Goal: Information Seeking & Learning: Check status

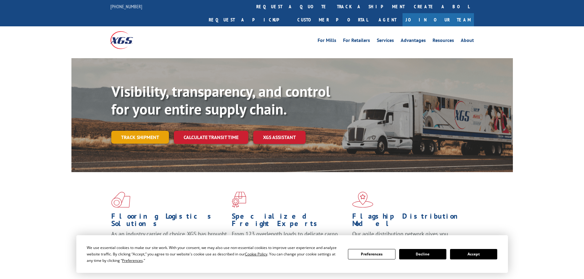
click at [145, 131] on link "Track shipment" at bounding box center [140, 137] width 58 height 13
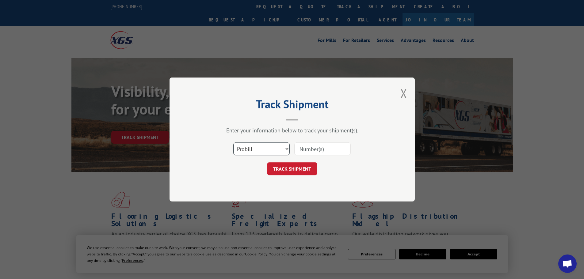
click at [260, 153] on select "Select category... Probill BOL PO" at bounding box center [261, 149] width 56 height 13
select select "bol"
click at [233, 143] on select "Select category... Probill BOL PO" at bounding box center [261, 149] width 56 height 13
click at [313, 149] on input at bounding box center [323, 149] width 56 height 13
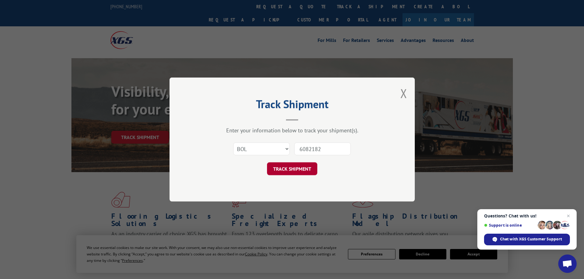
type input "6082182"
click at [291, 167] on button "TRACK SHIPMENT" at bounding box center [292, 169] width 50 height 13
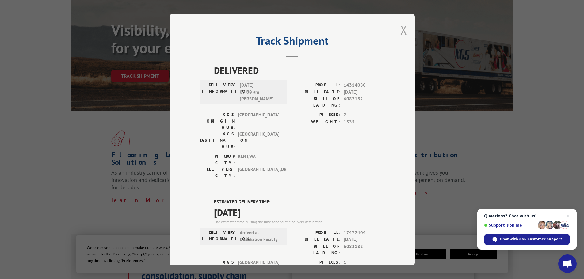
click at [403, 29] on button "Close modal" at bounding box center [404, 30] width 7 height 16
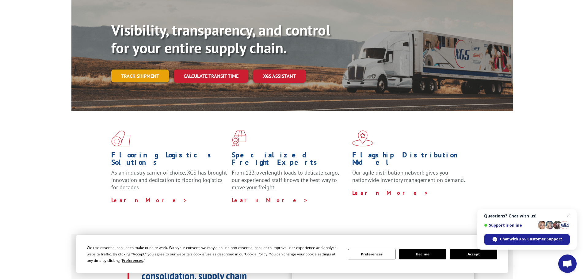
click at [131, 70] on link "Track shipment" at bounding box center [140, 76] width 58 height 13
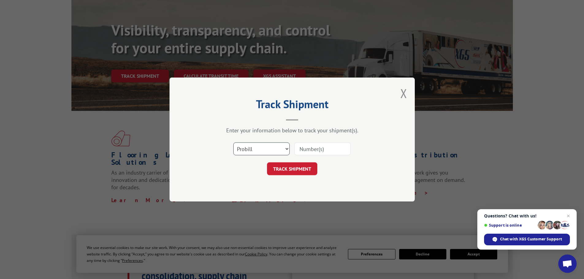
click at [271, 151] on select "Select category... Probill BOL PO" at bounding box center [261, 149] width 56 height 13
select select "bol"
click at [233, 143] on select "Select category... Probill BOL PO" at bounding box center [261, 149] width 56 height 13
click at [306, 146] on input at bounding box center [323, 149] width 56 height 13
paste input "50866229"
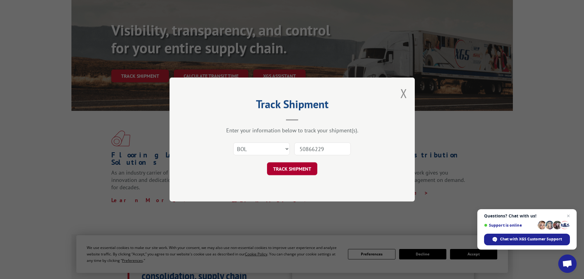
type input "50866229"
click at [291, 172] on button "TRACK SHIPMENT" at bounding box center [292, 169] width 50 height 13
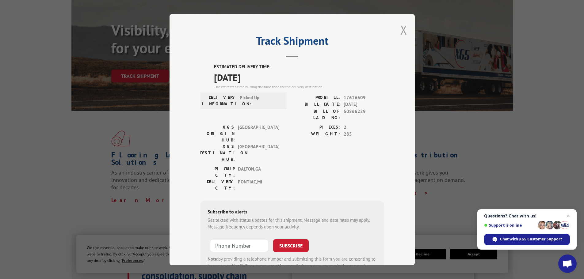
click at [402, 29] on button "Close modal" at bounding box center [404, 30] width 7 height 16
